Goal: Information Seeking & Learning: Find specific fact

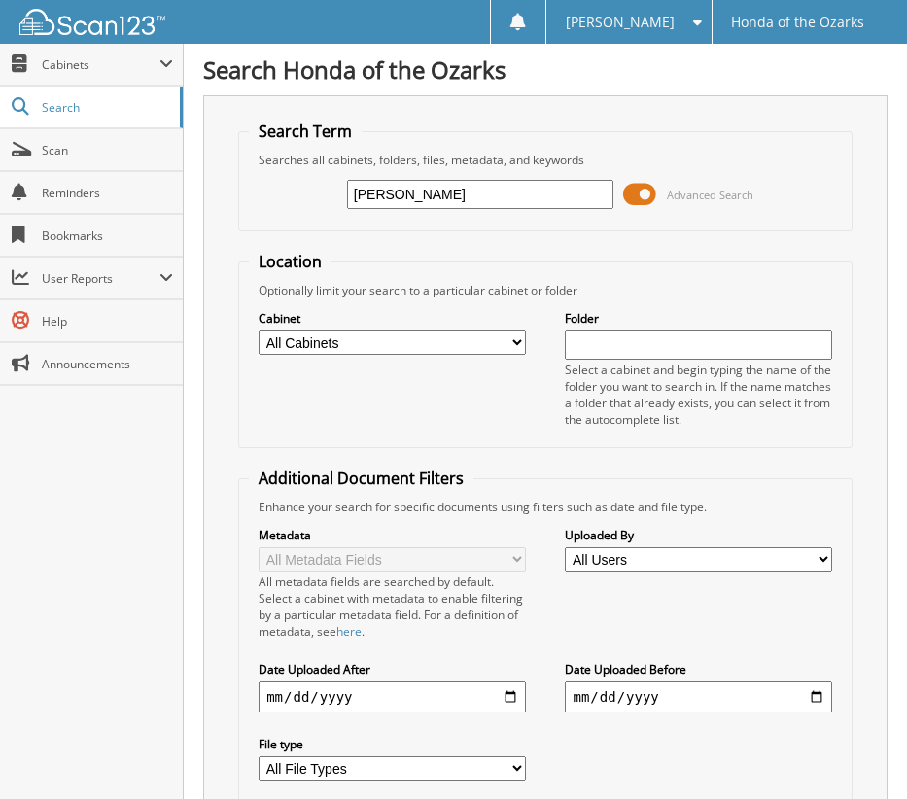
type input "[PERSON_NAME]"
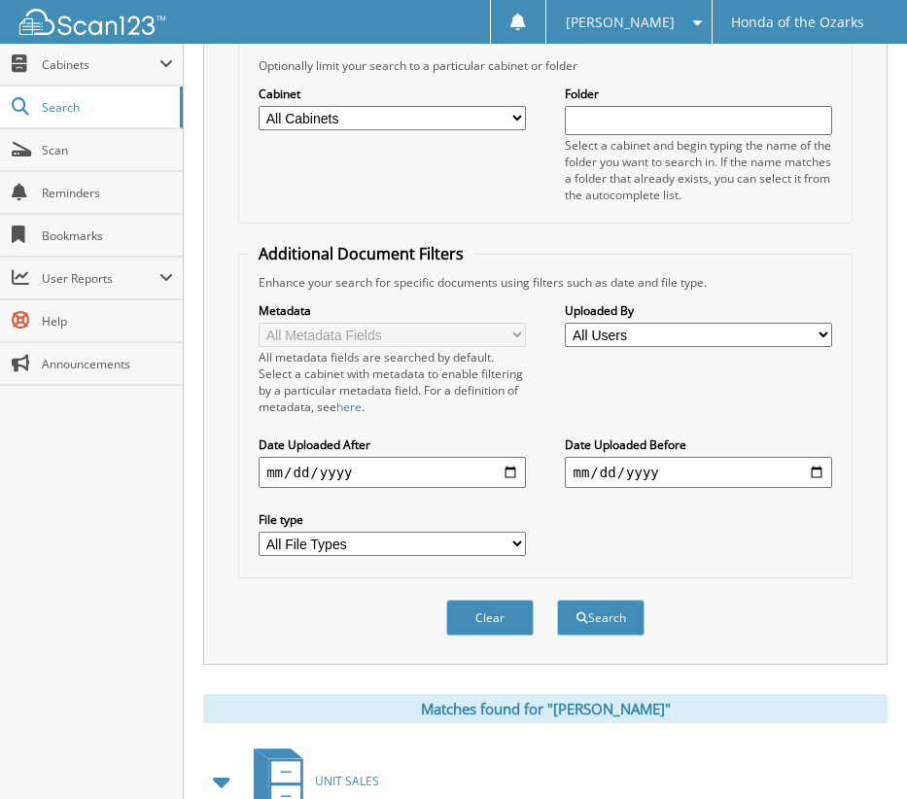
scroll to position [472, 0]
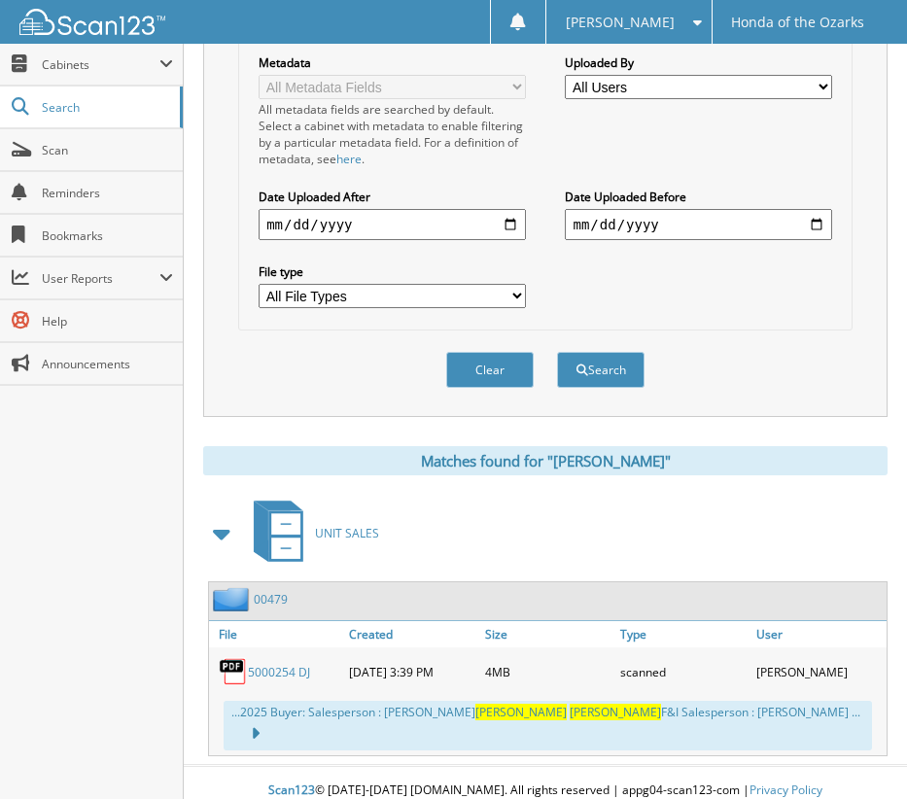
click at [258, 675] on link "5000254 DJ" at bounding box center [279, 672] width 62 height 17
click at [741, 365] on div "Clear Search" at bounding box center [545, 369] width 614 height 79
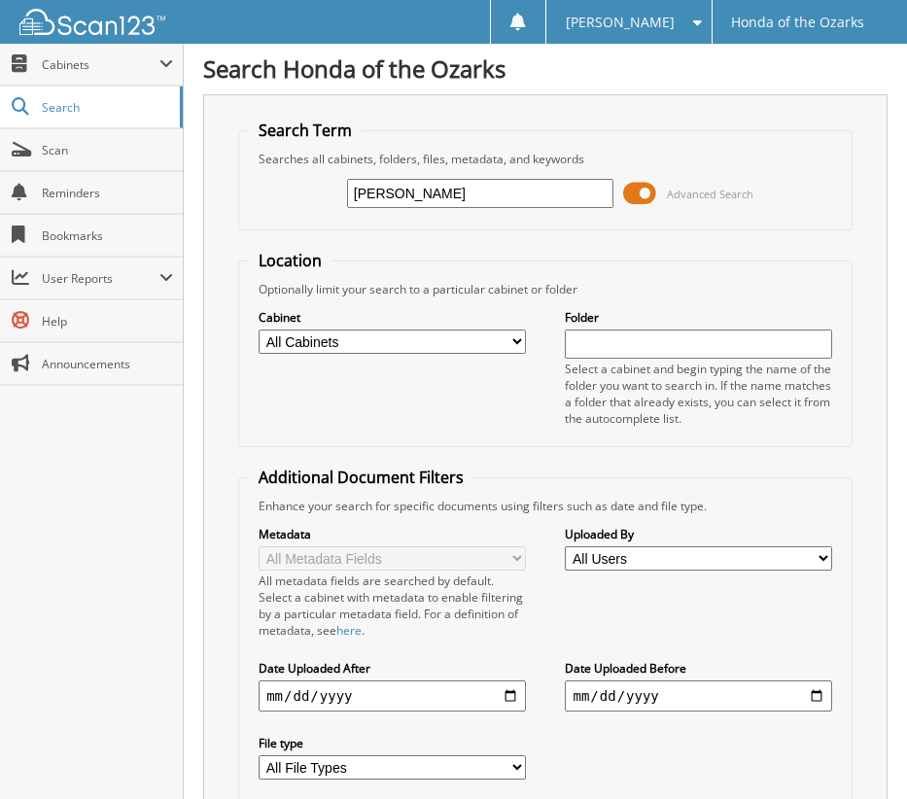
scroll to position [0, 0]
click at [451, 193] on input "[PERSON_NAME]" at bounding box center [480, 194] width 266 height 29
drag, startPoint x: 397, startPoint y: 196, endPoint x: 315, endPoint y: 191, distance: 81.9
click at [315, 191] on div "rachel harmon Advanced Search" at bounding box center [545, 194] width 593 height 52
type input "[PERSON_NAME]"
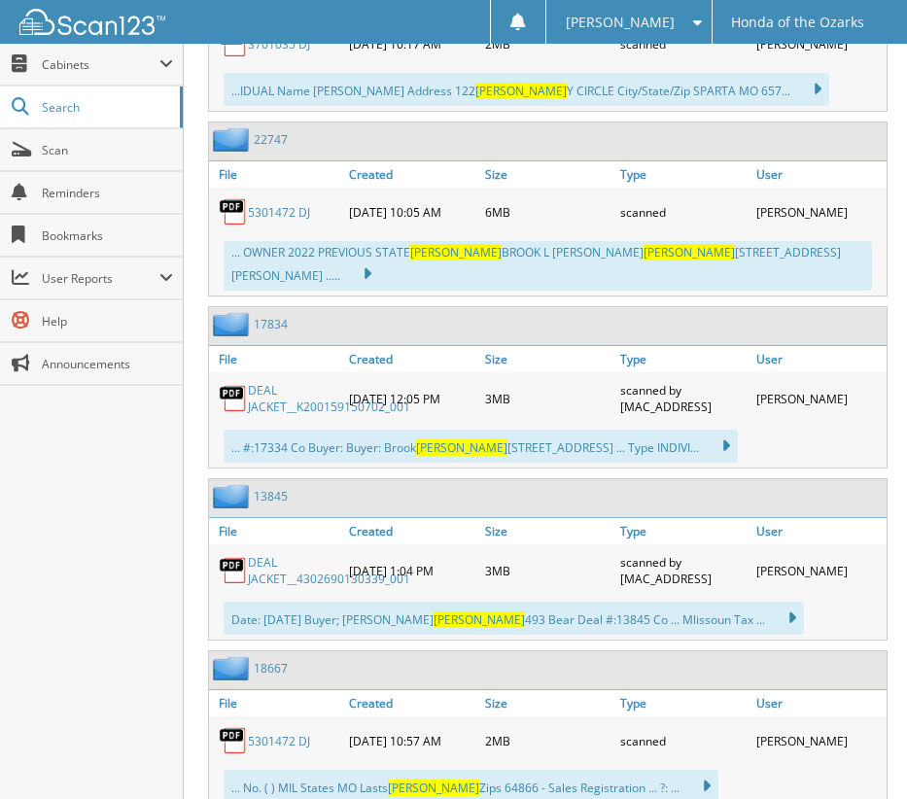
scroll to position [2138, 0]
